Goal: Task Accomplishment & Management: Use online tool/utility

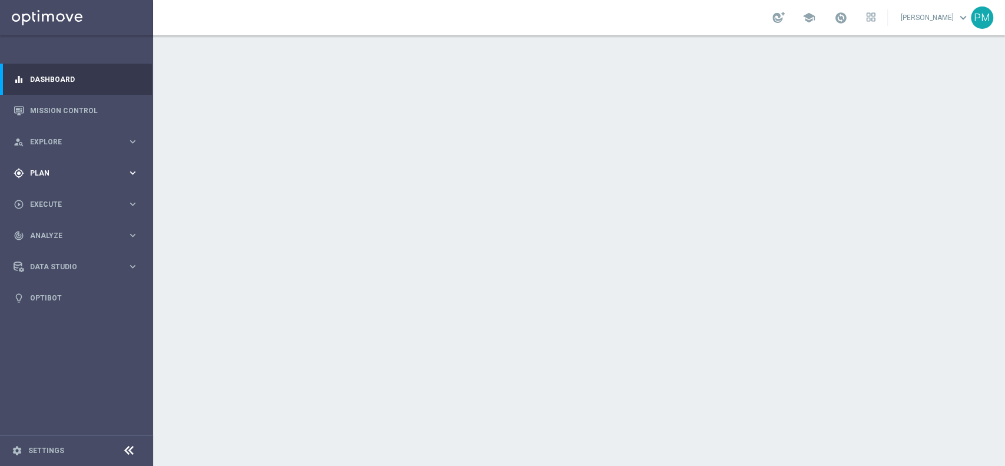
click at [48, 175] on span "Plan" at bounding box center [78, 173] width 97 height 7
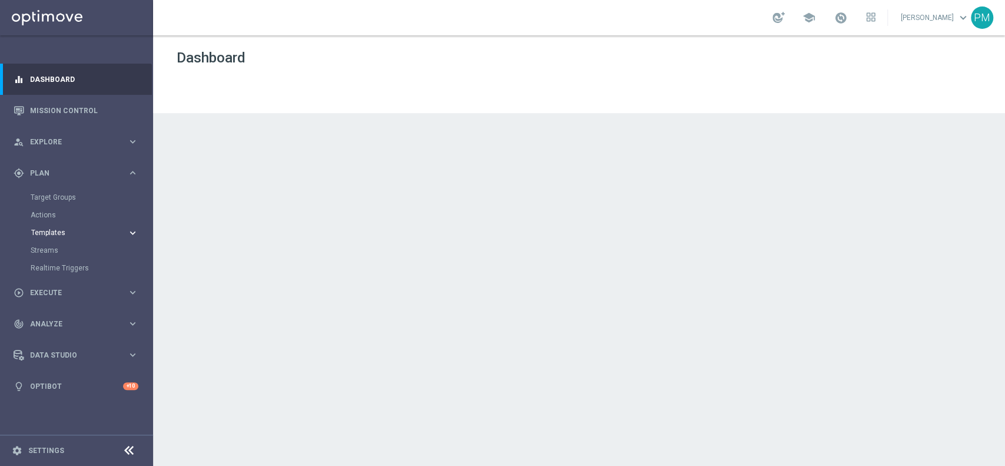
click at [57, 233] on span "Templates" at bounding box center [73, 232] width 84 height 7
click at [57, 256] on div "Optimail" at bounding box center [94, 250] width 115 height 18
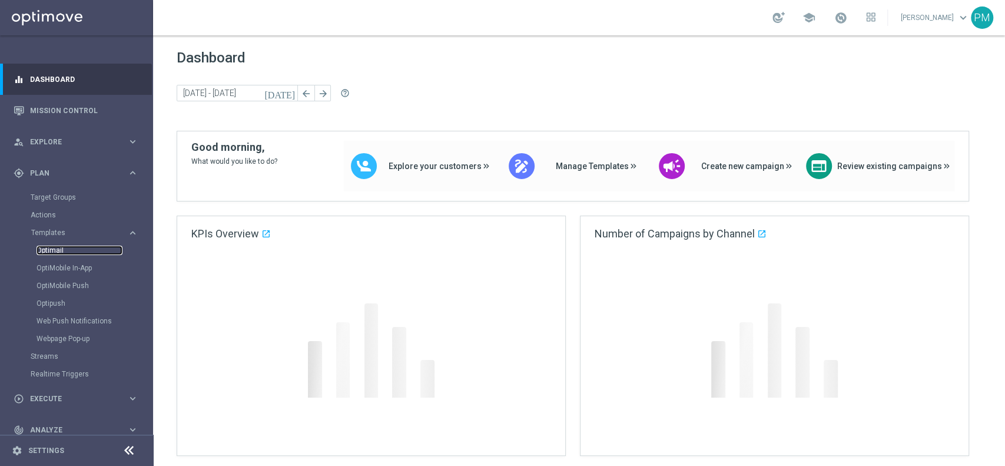
click at [57, 249] on link "Optimail" at bounding box center [80, 250] width 86 height 9
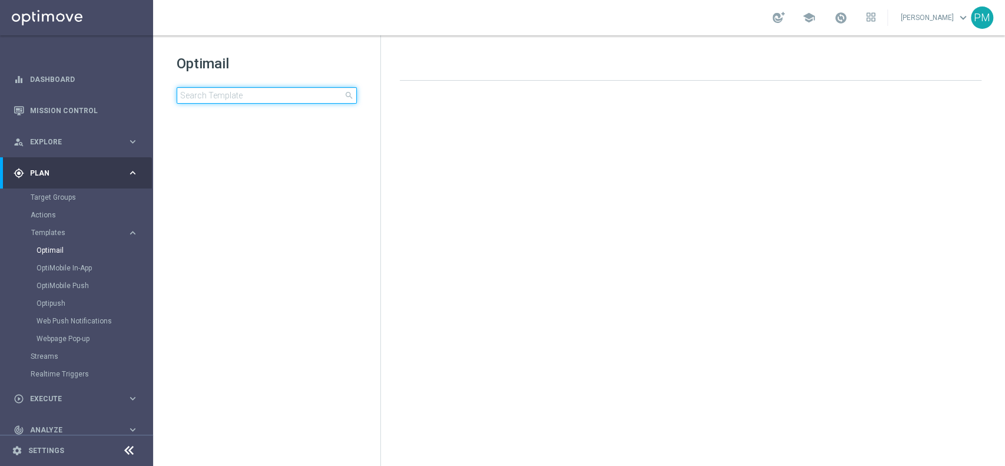
click at [218, 90] on input at bounding box center [267, 95] width 180 height 16
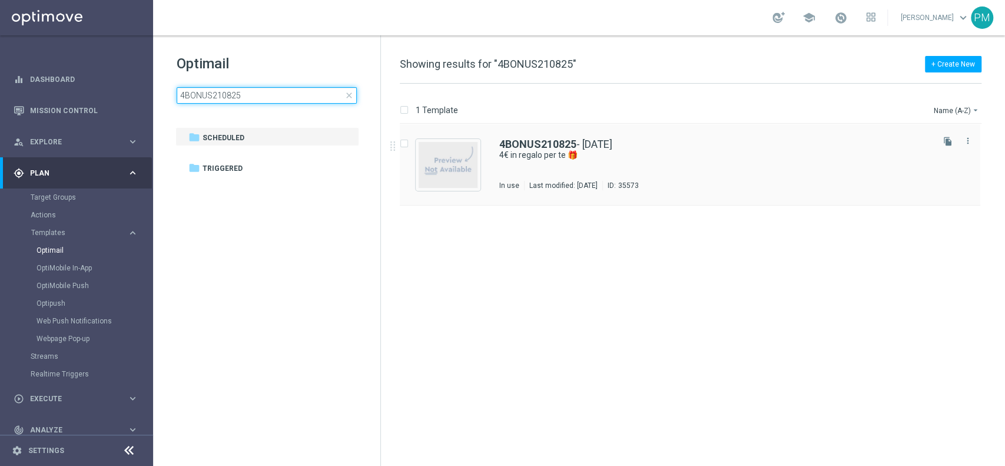
type input "4BONUS210825"
click at [538, 138] on b "4BONUS210825" at bounding box center [537, 144] width 77 height 12
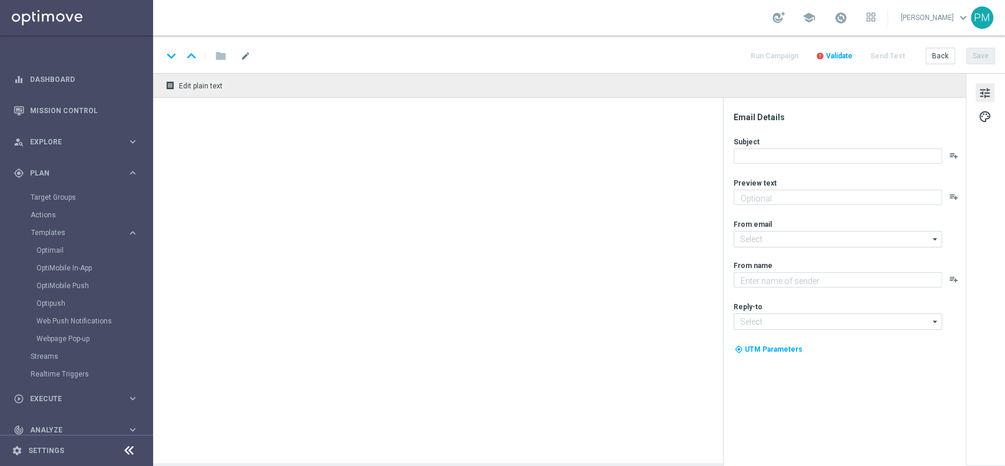
type textarea "da usare su qualsiasi gioco!"
type input "[EMAIL_ADDRESS][DOMAIN_NAME]"
type textarea "Sisal"
type input "[EMAIL_ADDRESS][DOMAIN_NAME]"
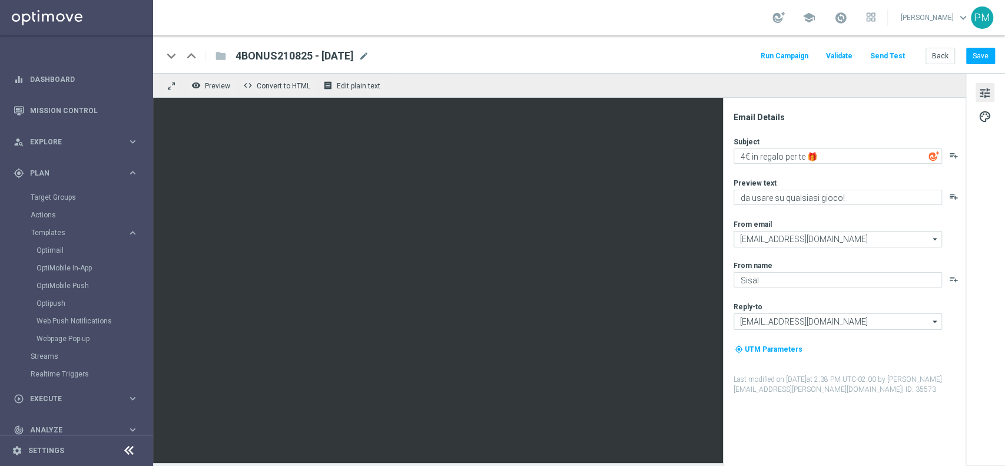
click at [273, 57] on span "4BONUS210825 - [DATE]" at bounding box center [295, 56] width 118 height 14
click at [0, 0] on input "4BONUS210825 - [DATE]" at bounding box center [0, 0] width 0 height 0
